Goal: Task Accomplishment & Management: Use online tool/utility

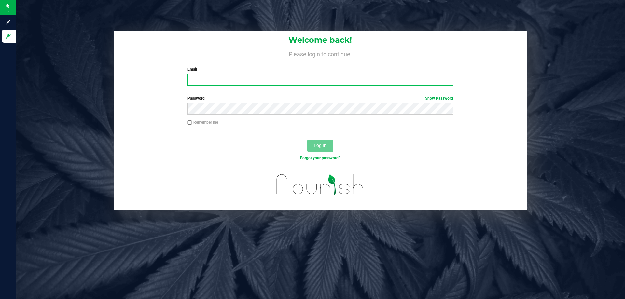
click at [237, 76] on input "Email" at bounding box center [319, 80] width 265 height 12
type input "CGee@liveparallel.com"
click at [307, 140] on button "Log In" at bounding box center [320, 146] width 26 height 12
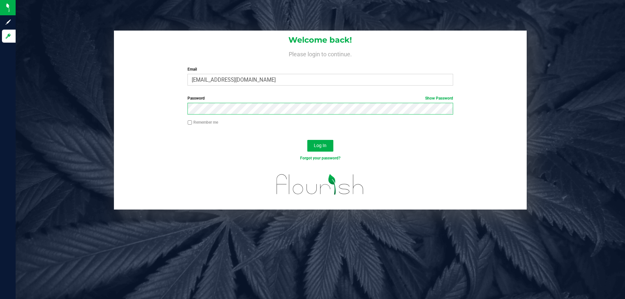
click at [307, 140] on button "Log In" at bounding box center [320, 146] width 26 height 12
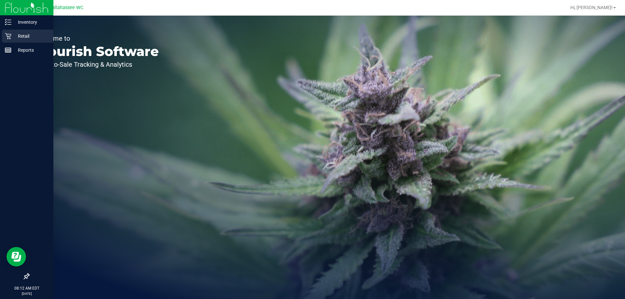
click at [9, 38] on icon at bounding box center [8, 36] width 7 height 7
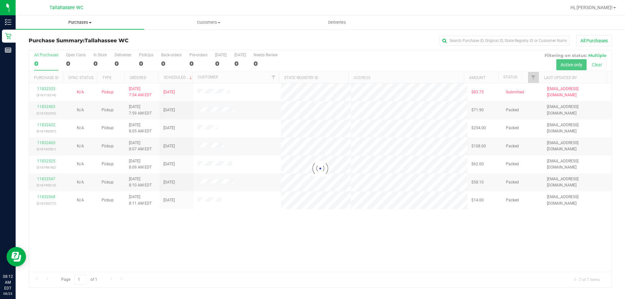
click at [81, 18] on uib-tab-heading "Purchases Summary of purchases Fulfillment All purchases" at bounding box center [80, 23] width 129 height 14
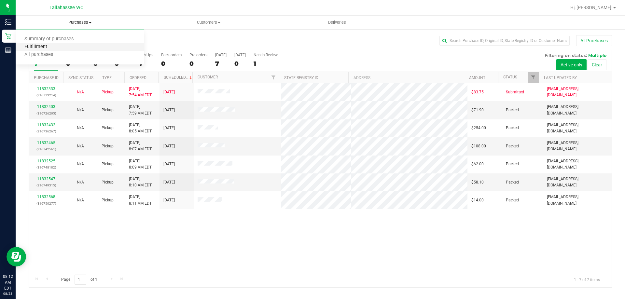
click at [45, 47] on span "Fulfillment" at bounding box center [36, 47] width 40 height 6
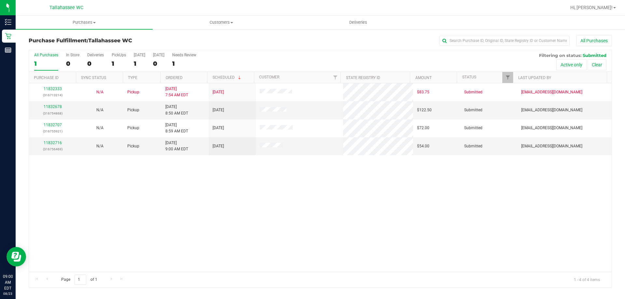
click at [187, 79] on th "Ordered" at bounding box center [183, 77] width 47 height 11
click at [49, 106] on link "11832678" at bounding box center [53, 106] width 18 height 5
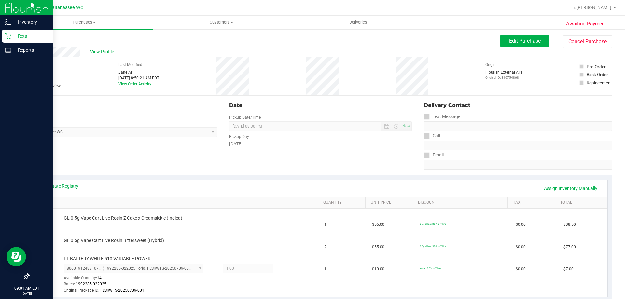
click at [13, 38] on p "Retail" at bounding box center [30, 36] width 39 height 8
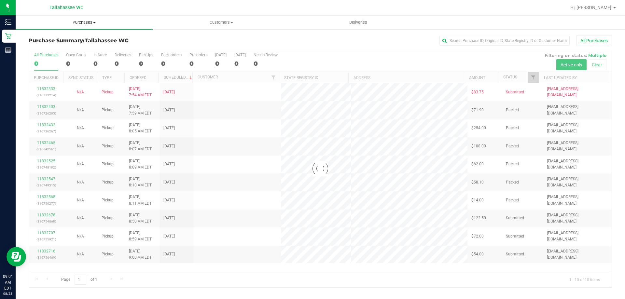
click at [87, 24] on span "Purchases" at bounding box center [84, 23] width 137 height 6
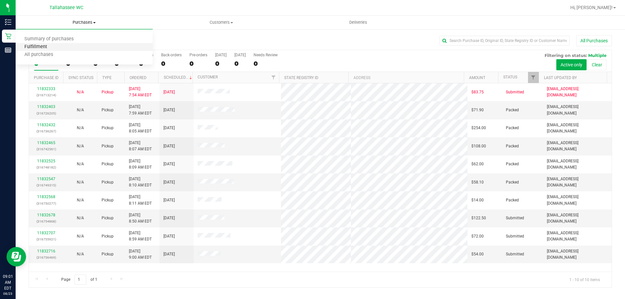
click at [34, 49] on span "Fulfillment" at bounding box center [36, 47] width 40 height 6
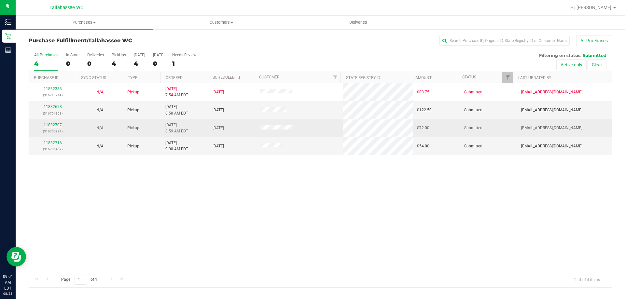
click at [58, 126] on link "11832707" at bounding box center [53, 125] width 18 height 5
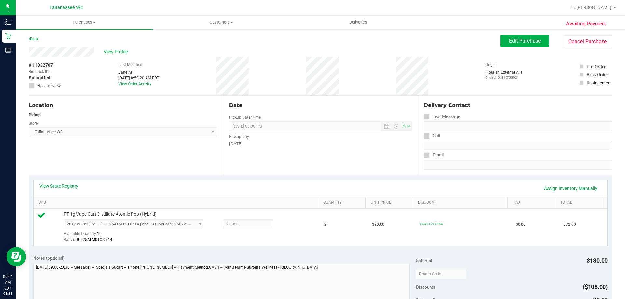
scroll to position [130, 0]
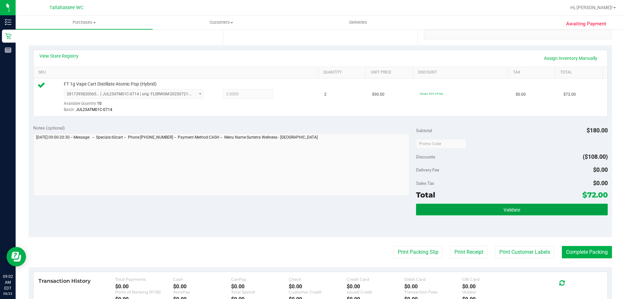
click at [478, 207] on button "Validate" at bounding box center [511, 210] width 191 height 12
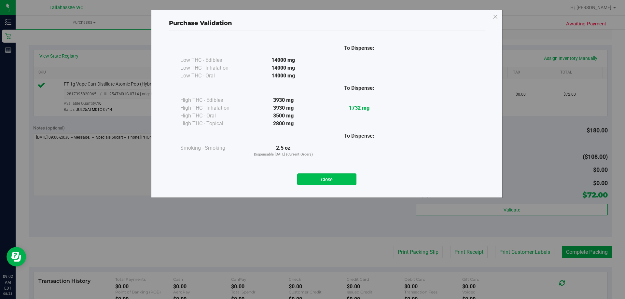
click at [329, 179] on button "Close" at bounding box center [326, 179] width 59 height 12
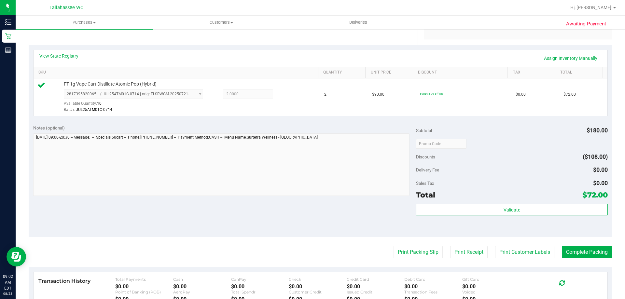
click at [392, 245] on purchase-details "Back Edit Purchase Cancel Purchase View Profile # 11832707 BioTrack ID: - Submi…" at bounding box center [320, 147] width 583 height 484
click at [396, 248] on button "Print Packing Slip" at bounding box center [418, 252] width 49 height 12
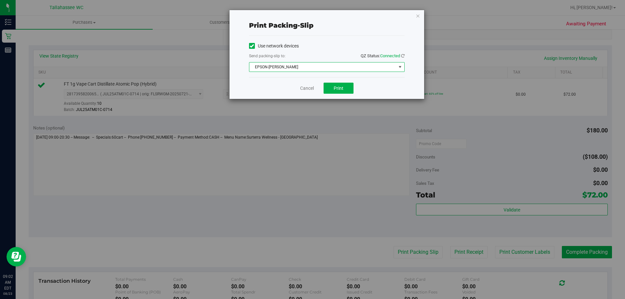
click at [296, 68] on span "EPSON-[PERSON_NAME]" at bounding box center [322, 66] width 147 height 9
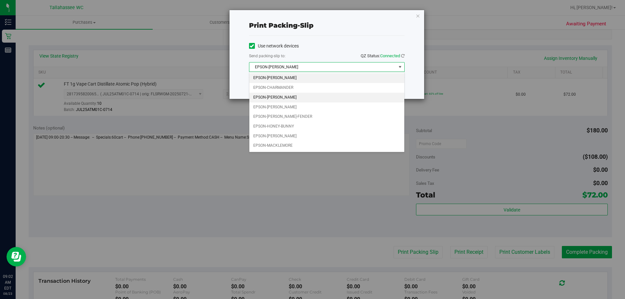
click at [283, 93] on li "EPSON-[PERSON_NAME]" at bounding box center [326, 98] width 155 height 10
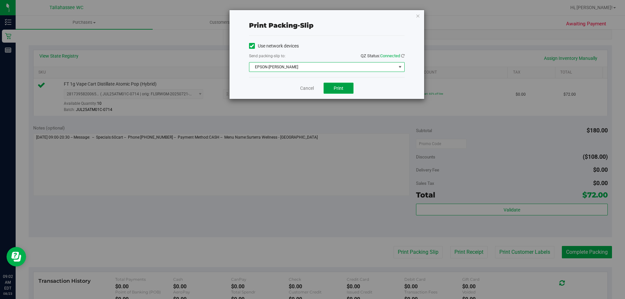
click at [339, 87] on span "Print" at bounding box center [339, 88] width 10 height 5
click at [419, 16] on icon "button" at bounding box center [418, 16] width 5 height 8
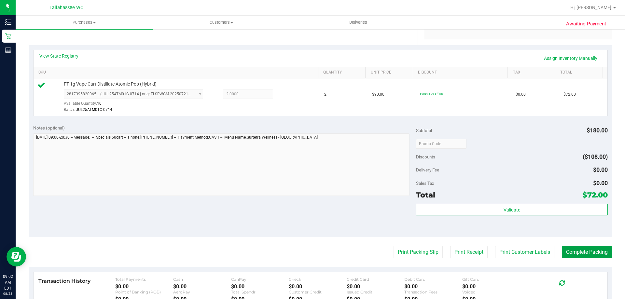
click at [576, 247] on button "Complete Packing" at bounding box center [587, 252] width 50 height 12
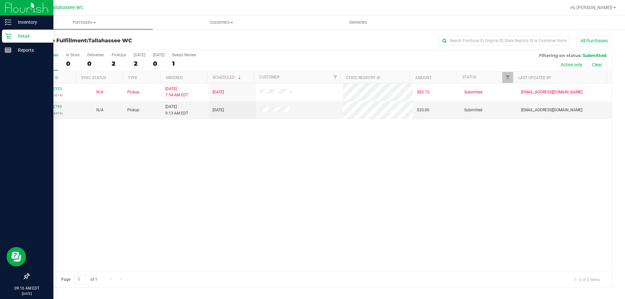
click at [17, 36] on p "Retail" at bounding box center [30, 36] width 39 height 8
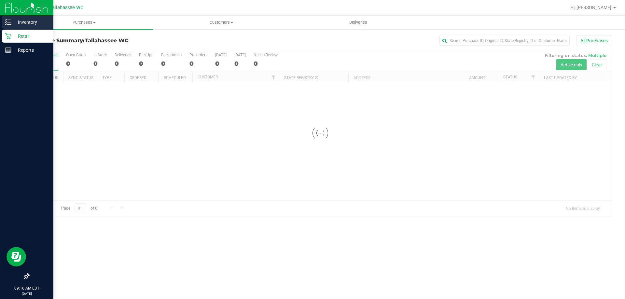
click at [21, 22] on p "Inventory" at bounding box center [30, 22] width 39 height 8
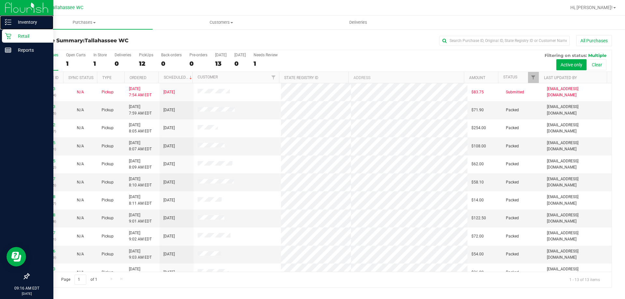
click at [21, 22] on p "Inventory" at bounding box center [30, 22] width 39 height 8
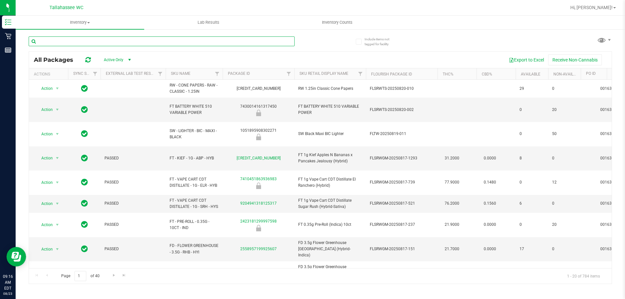
click at [76, 41] on input "text" at bounding box center [162, 41] width 266 height 10
type input "pbs"
